Goal: Submit feedback/report problem

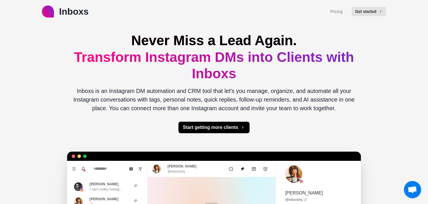
type textarea "*"
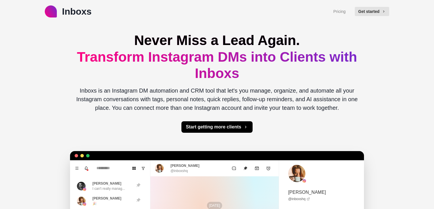
click at [75, 10] on p "Inboxs" at bounding box center [77, 12] width 30 height 14
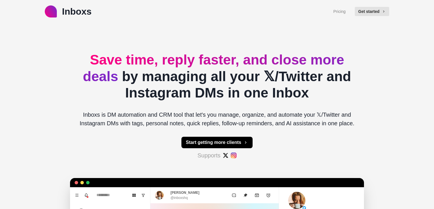
type textarea "*"
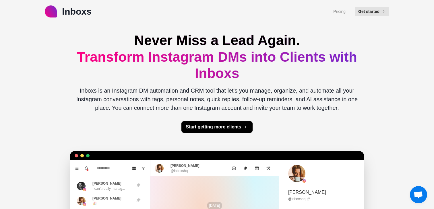
click at [61, 10] on link "Inboxs" at bounding box center [68, 12] width 47 height 14
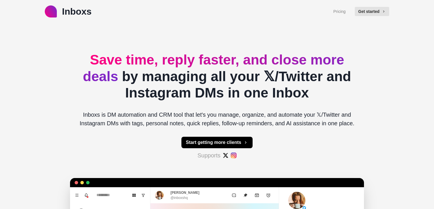
type textarea "*"
